Goal: Transaction & Acquisition: Obtain resource

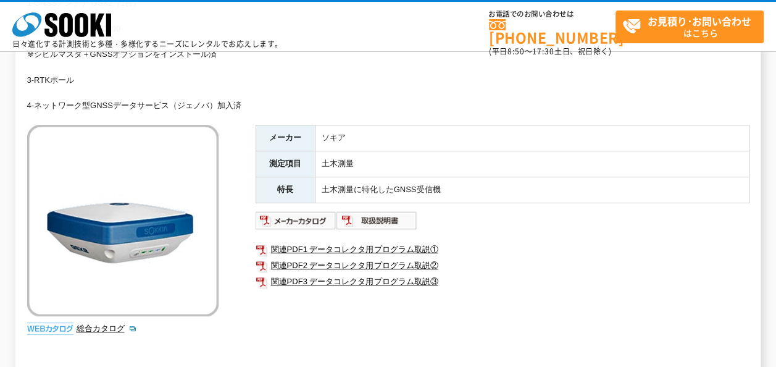
scroll to position [179, 0]
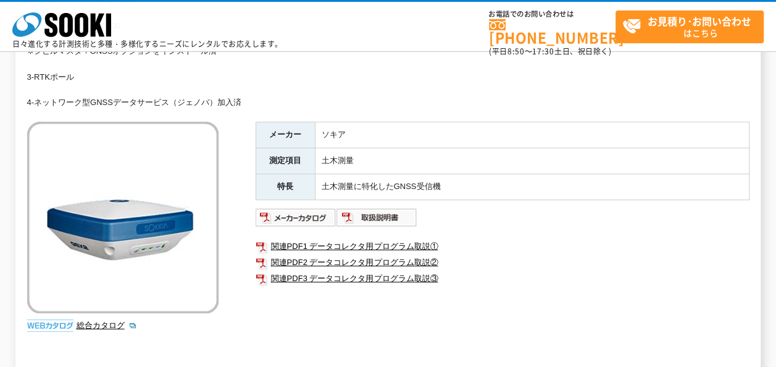
click at [226, 303] on div "レンタルパッケージ 1-GNSSアンテナ GSX2（1台） 2-データコレクタSHC500 ※シビルマスタ＋GNSSオプションをインストール済 3-RTK[P…" at bounding box center [388, 177] width 722 height 419
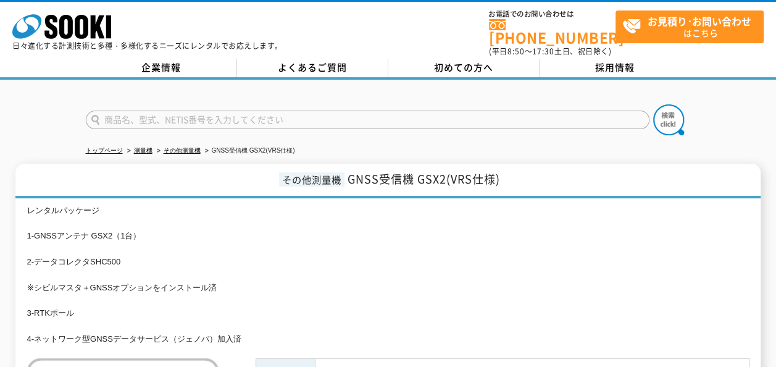
click at [168, 110] on input "text" at bounding box center [367, 119] width 563 height 19
type input "商品名、型式、NETIS番号を入力してください"
click at [65, 115] on div "商品名、型式、NETIS番号を入力してください" at bounding box center [388, 109] width 776 height 59
click at [148, 114] on input "text" at bounding box center [367, 119] width 563 height 19
type input "商品名、型式、NETIS番号を入力してください"
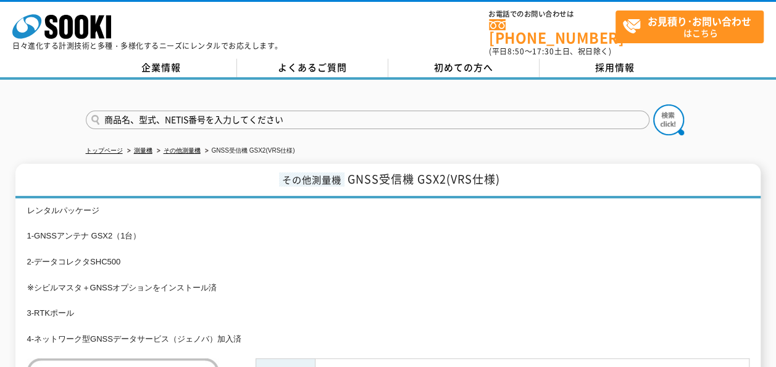
click at [47, 117] on div "商品名、型式、NETIS番号を入力してください" at bounding box center [388, 109] width 776 height 59
click at [135, 110] on input "text" at bounding box center [367, 119] width 563 height 19
type input "商品名、型式、NETIS番号を入力してください"
click at [23, 118] on div "商品名、型式、NETIS番号を入力してください" at bounding box center [388, 109] width 776 height 59
click at [175, 114] on input "text" at bounding box center [367, 119] width 563 height 19
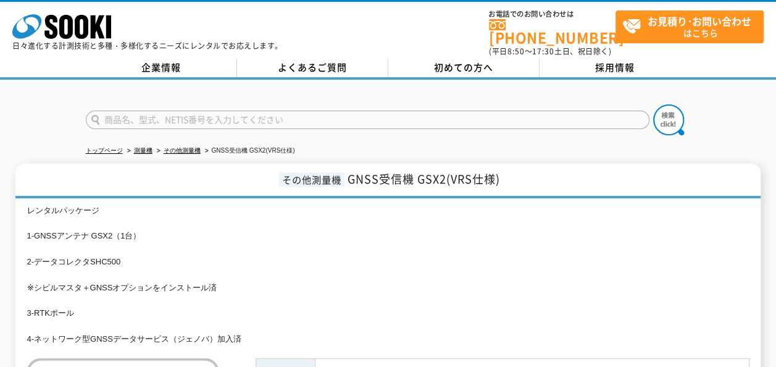
click at [111, 113] on input "text" at bounding box center [367, 119] width 563 height 19
type input "商品名、型式、NETIS番号を入力してください"
